Goal: Transaction & Acquisition: Purchase product/service

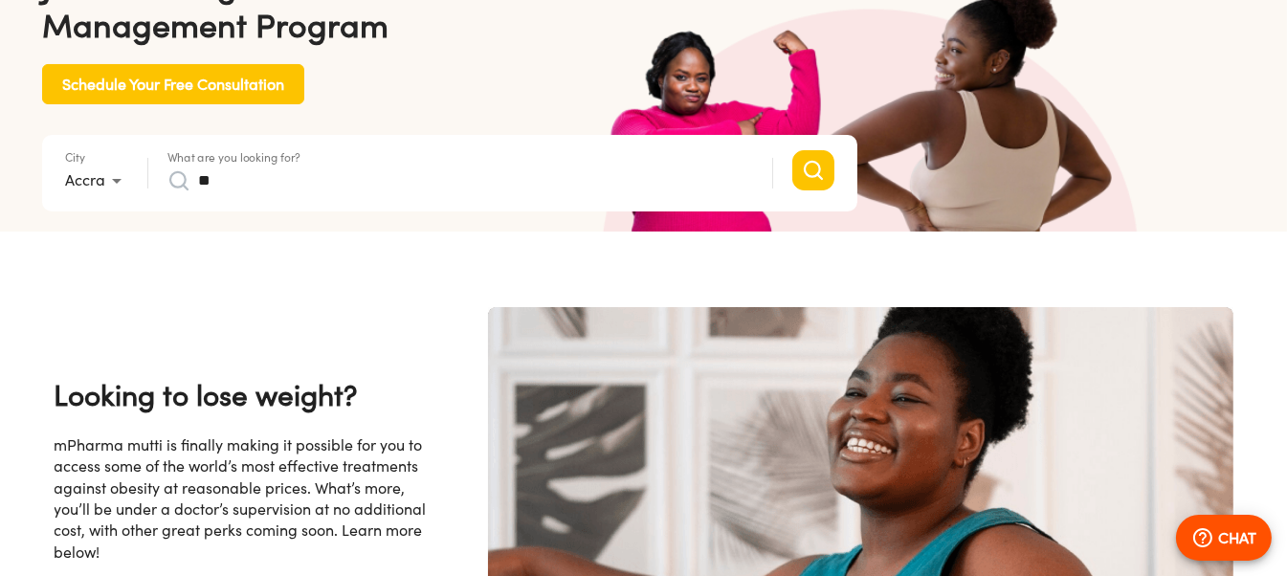
scroll to position [0, 498]
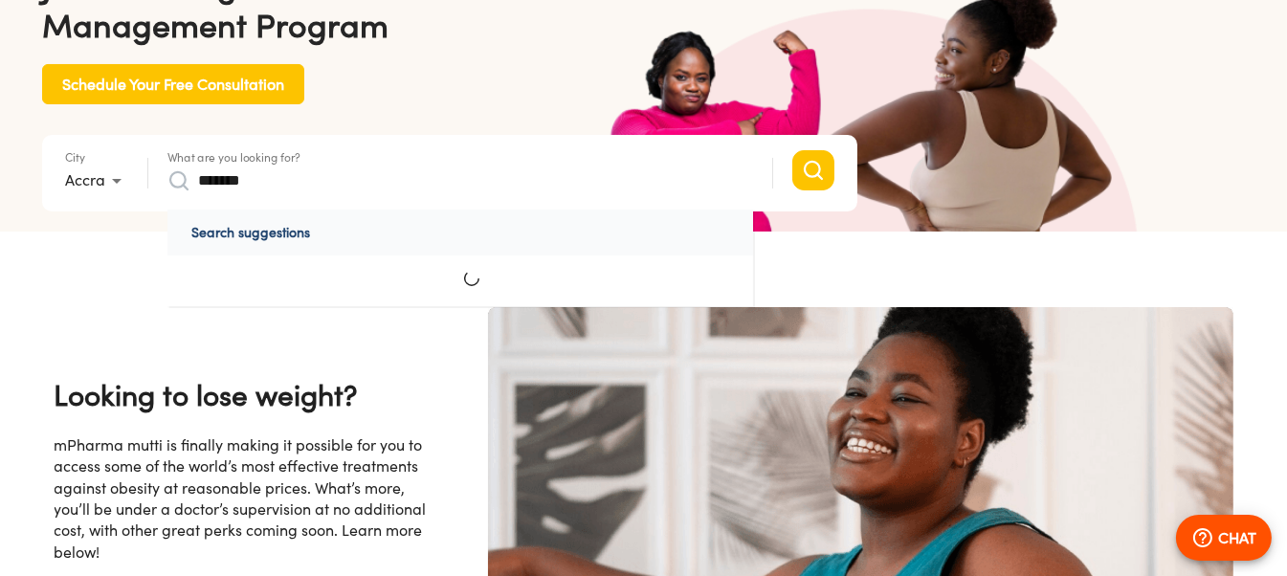
type input "*******"
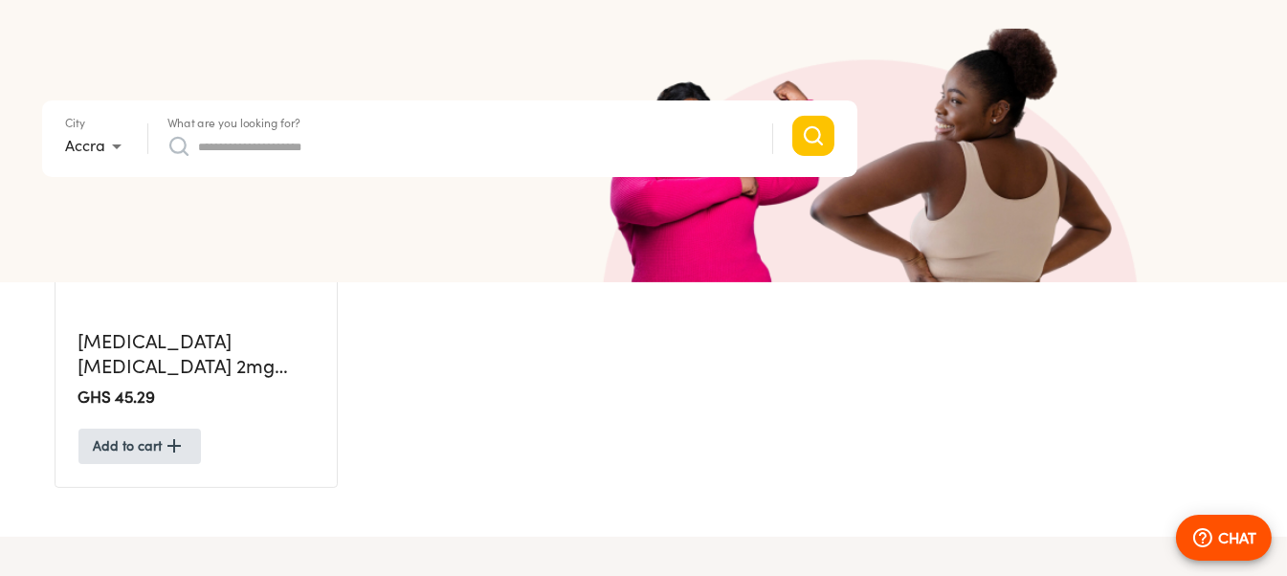
scroll to position [733, 0]
click at [236, 151] on input "What are you looking for?" at bounding box center [475, 146] width 555 height 31
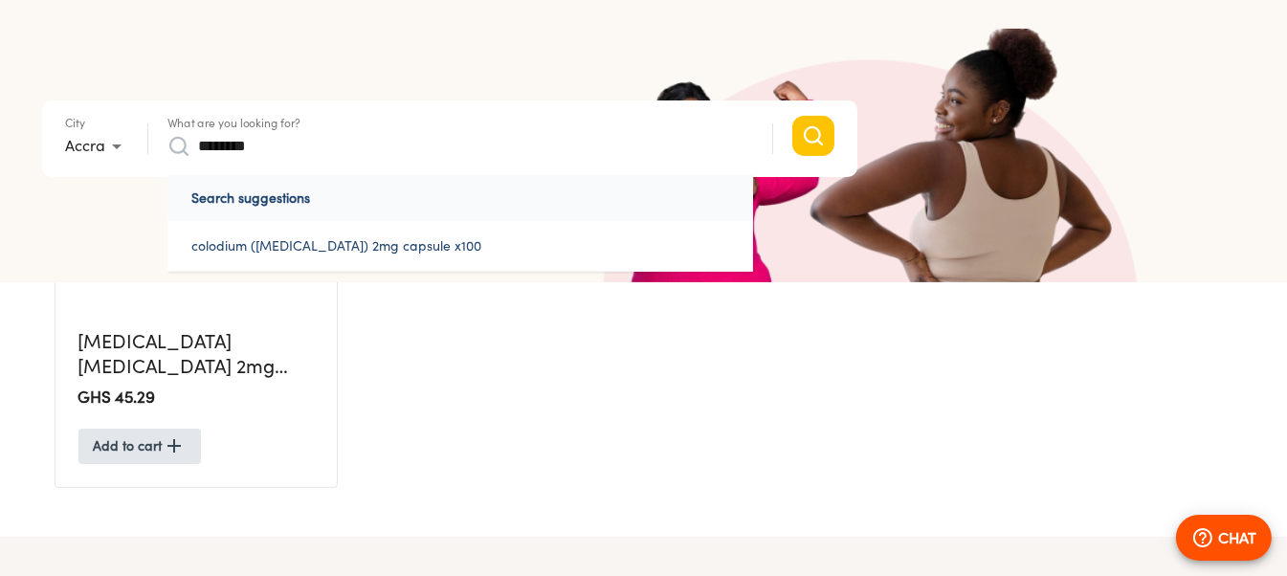
type input "********"
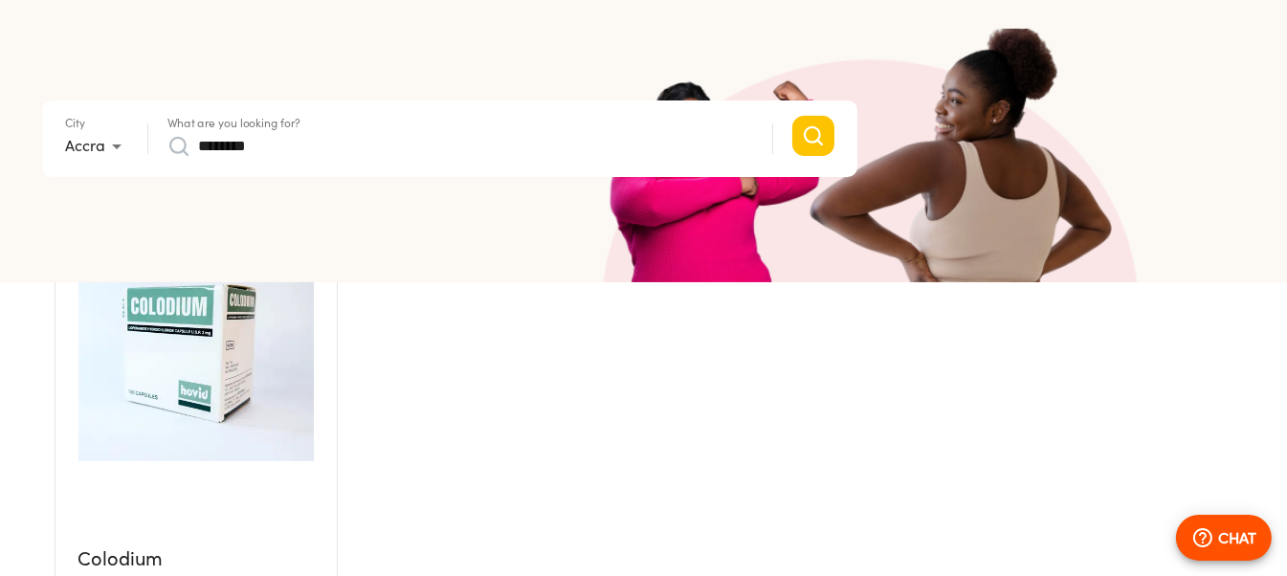
scroll to position [515, 0]
click at [157, 344] on img at bounding box center [195, 333] width 235 height 258
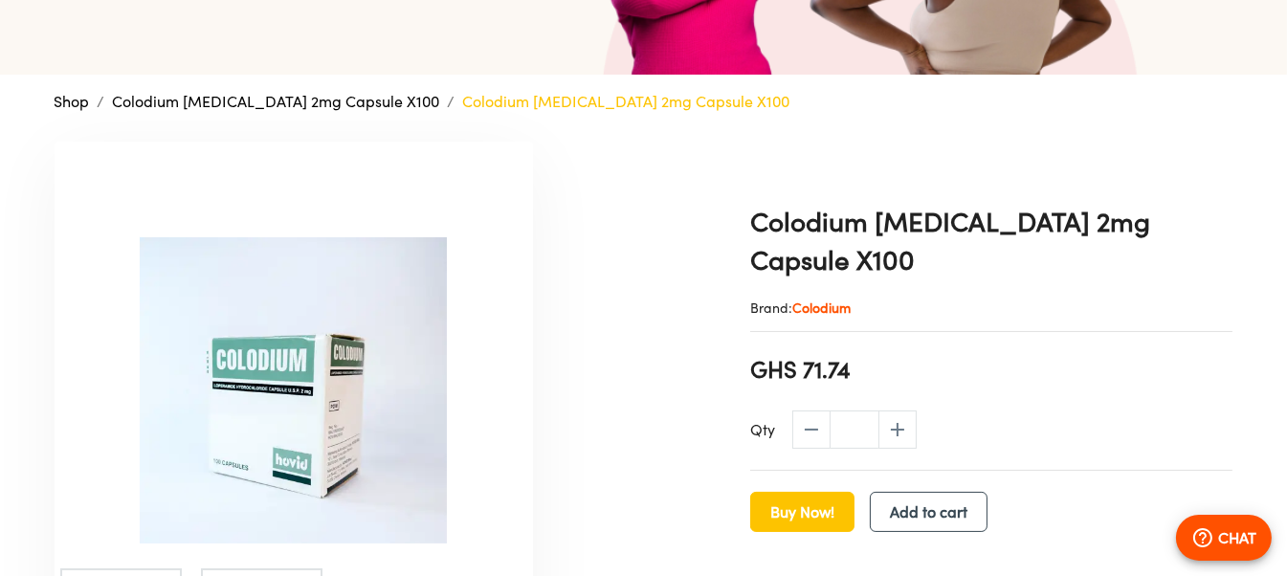
scroll to position [373, 0]
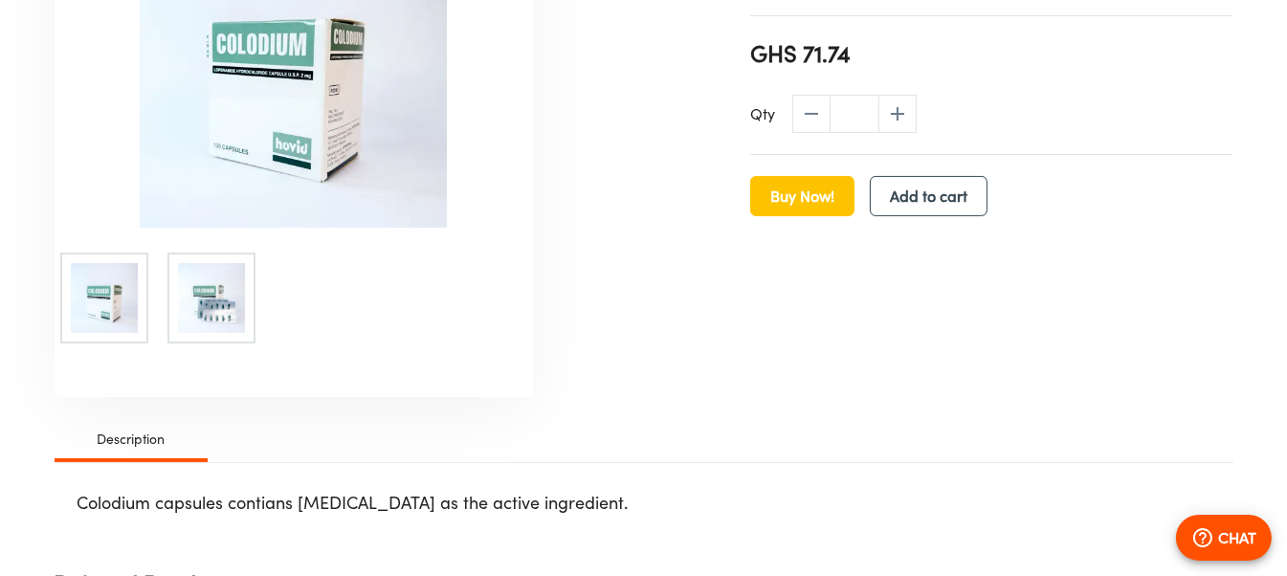
scroll to position [689, 0]
click at [222, 286] on img at bounding box center [213, 297] width 70 height 70
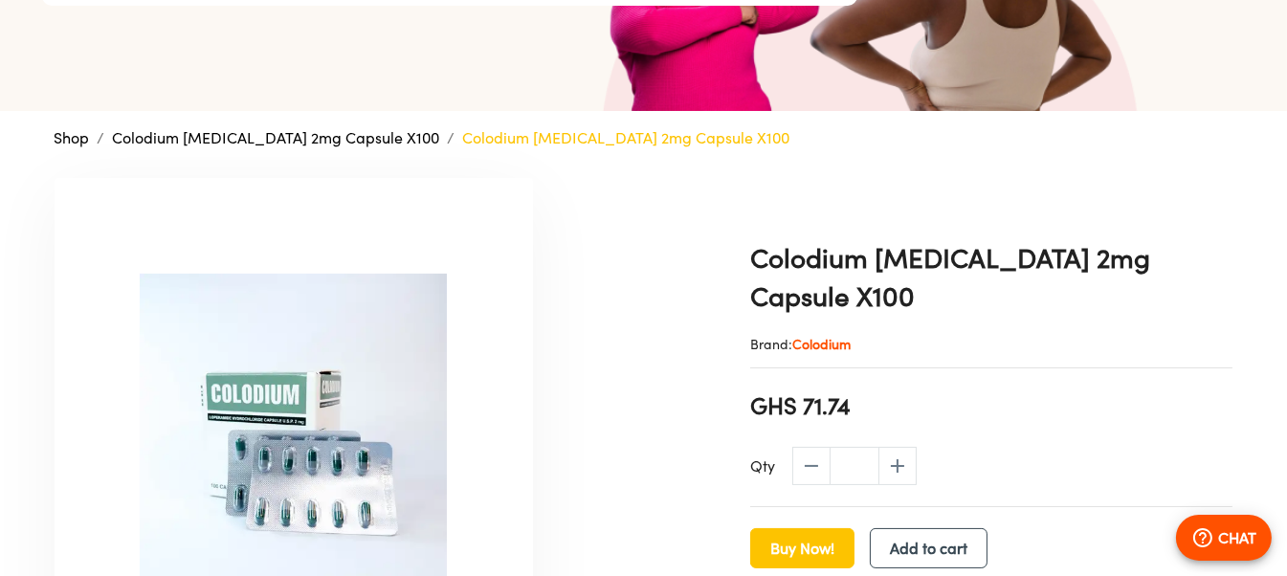
scroll to position [0, 0]
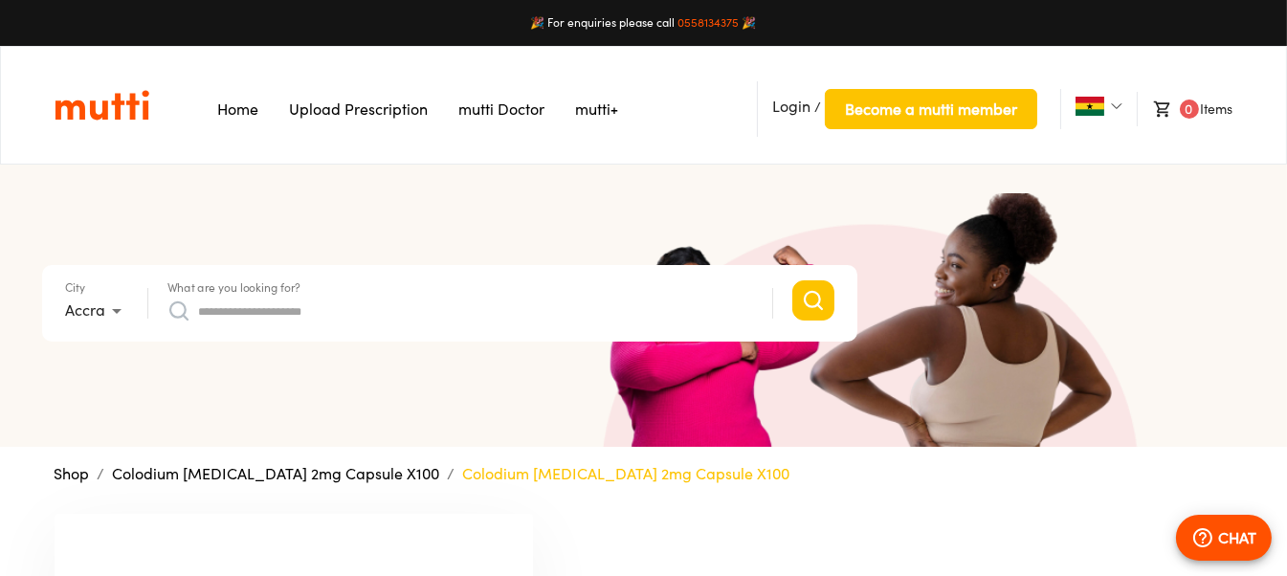
click at [390, 325] on form "City Accra * What are you looking for? Search suggestions No suggestions found …" at bounding box center [449, 303] width 815 height 77
click at [372, 306] on input "What are you looking for?" at bounding box center [475, 311] width 555 height 31
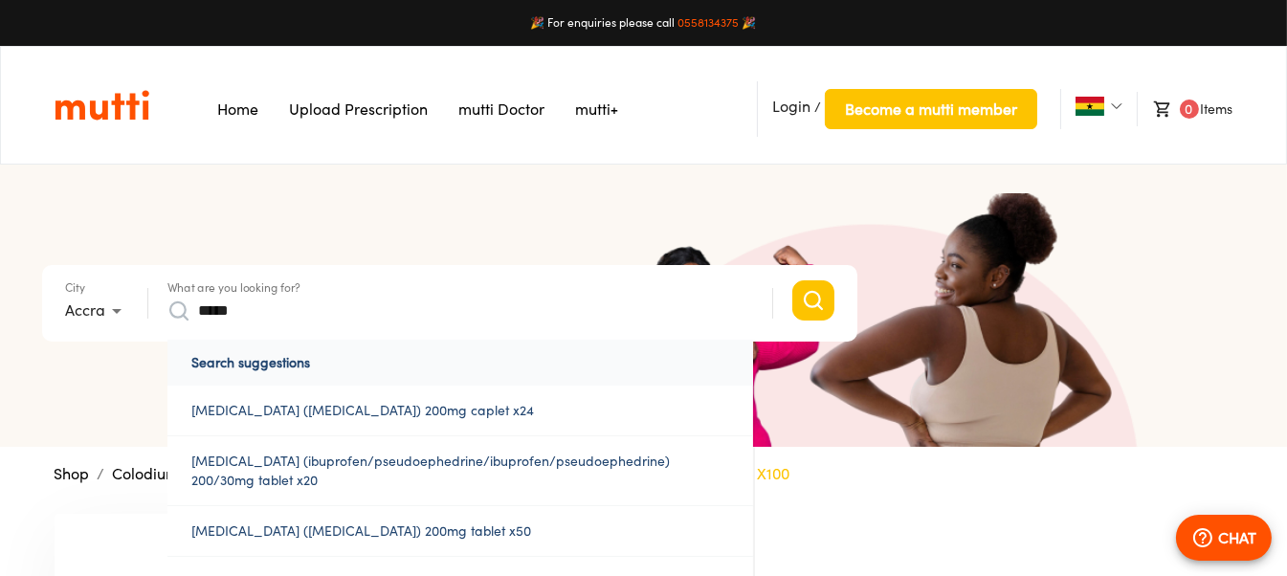
type input "*****"
click at [792, 280] on button "Search" at bounding box center [813, 300] width 42 height 40
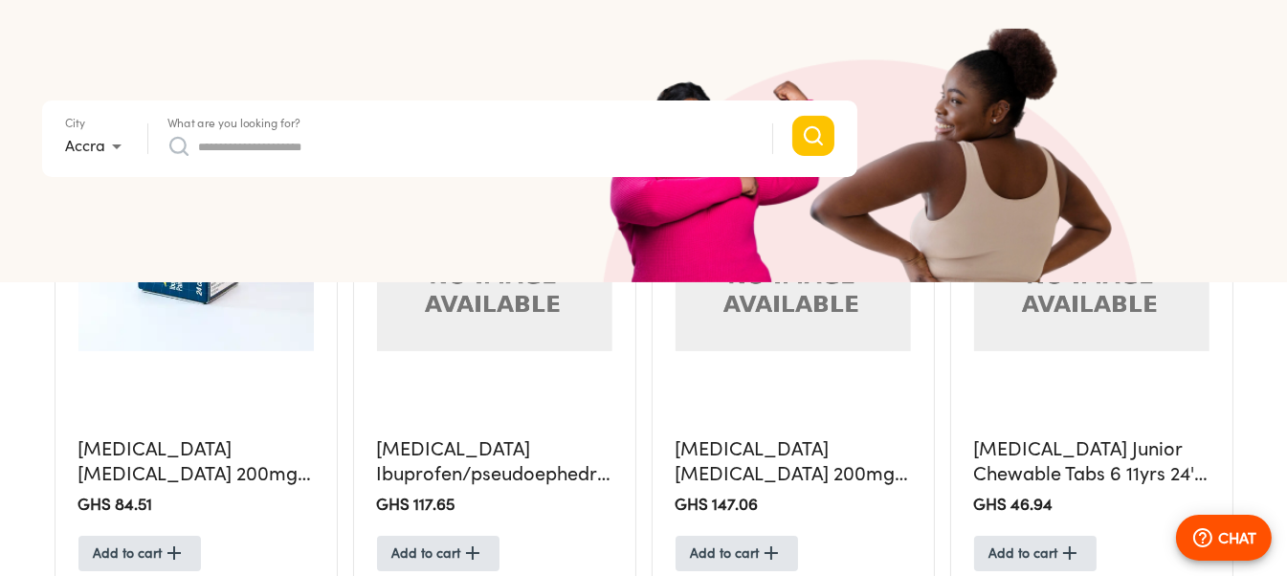
scroll to position [673, 0]
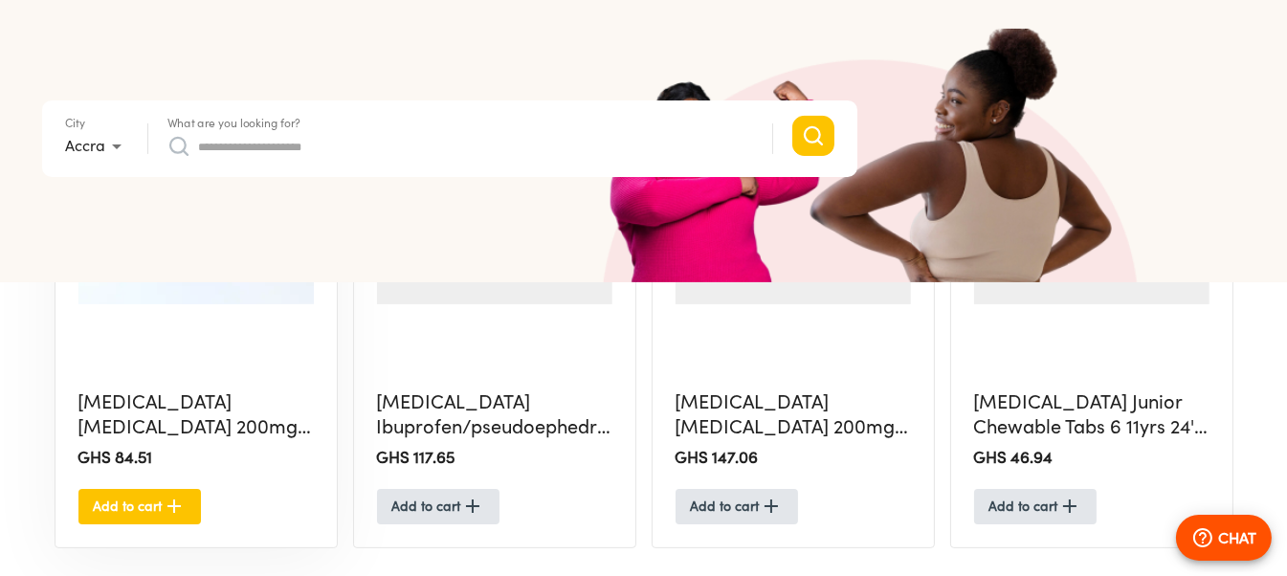
click at [190, 503] on button "Add to cart" at bounding box center [139, 506] width 123 height 35
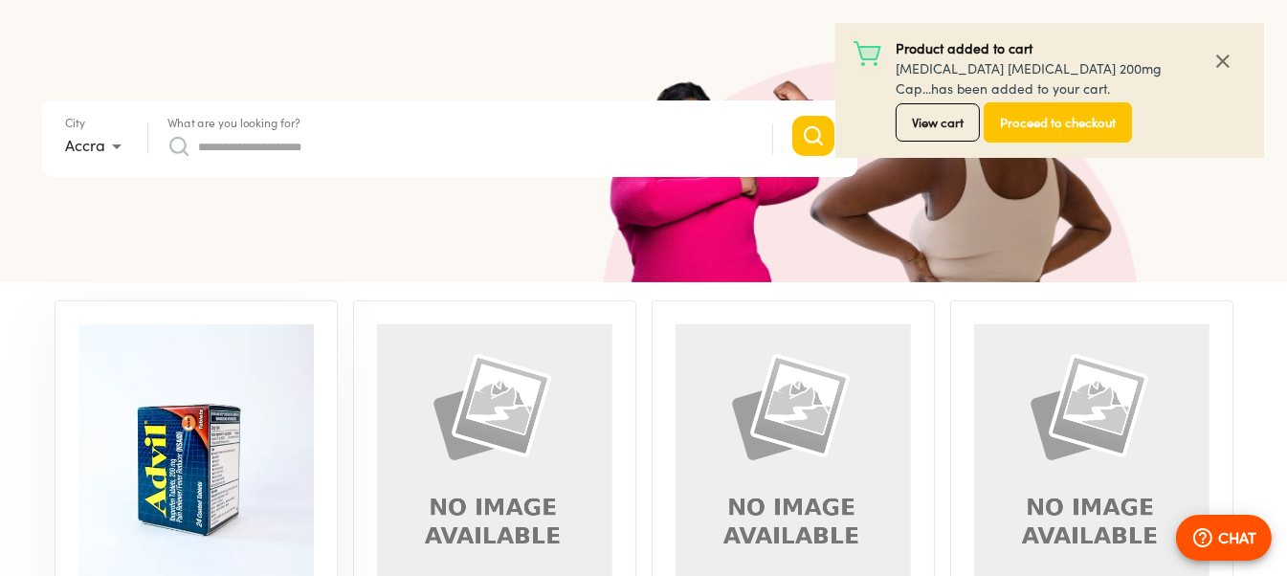
scroll to position [396, 0]
click at [189, 501] on img at bounding box center [195, 452] width 235 height 258
